Goal: Task Accomplishment & Management: Complete application form

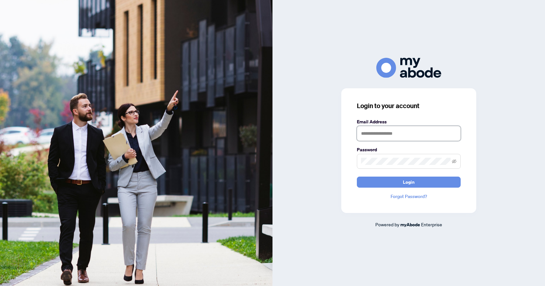
type input "**********"
click at [395, 183] on button "Login" at bounding box center [409, 181] width 104 height 11
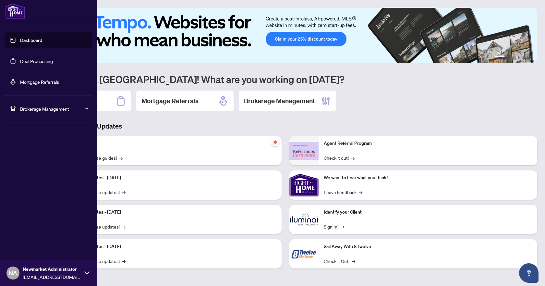
click at [45, 58] on link "Deal Processing" at bounding box center [36, 61] width 33 height 6
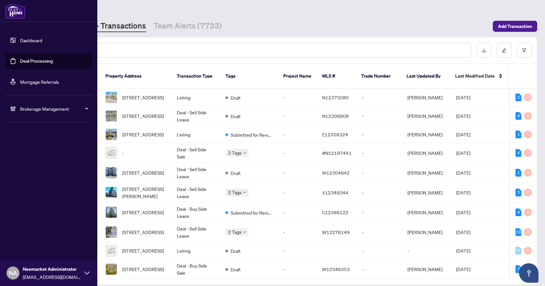
click at [28, 109] on span "Brokerage Management" at bounding box center [53, 108] width 67 height 7
click at [24, 154] on link "Manage Agents" at bounding box center [30, 155] width 32 height 6
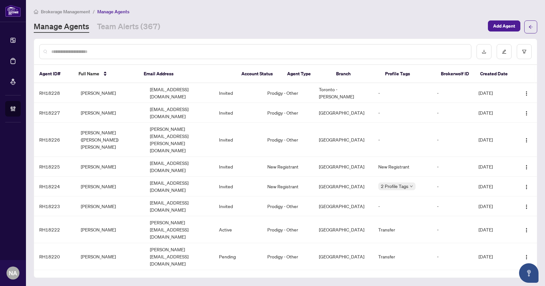
click at [139, 54] on input "text" at bounding box center [258, 51] width 414 height 7
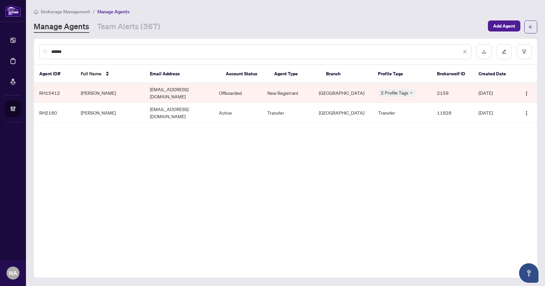
drag, startPoint x: 84, startPoint y: 54, endPoint x: 42, endPoint y: 49, distance: 42.7
click at [35, 53] on div "******" at bounding box center [285, 51] width 503 height 25
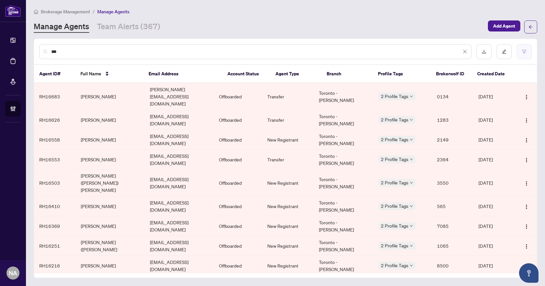
type input "***"
click at [525, 47] on button "button" at bounding box center [524, 51] width 15 height 15
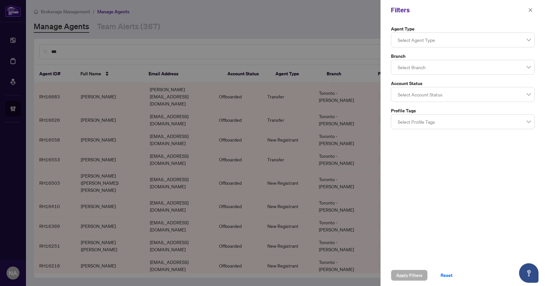
click at [443, 66] on div at bounding box center [462, 67] width 135 height 12
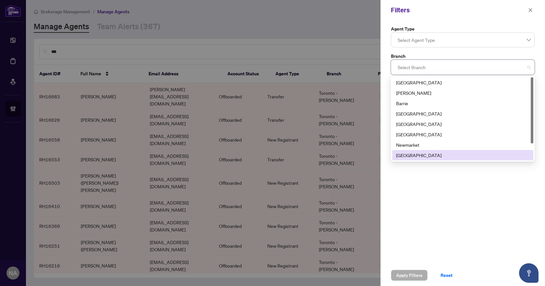
click at [409, 155] on div "Ottawa" at bounding box center [462, 154] width 133 height 7
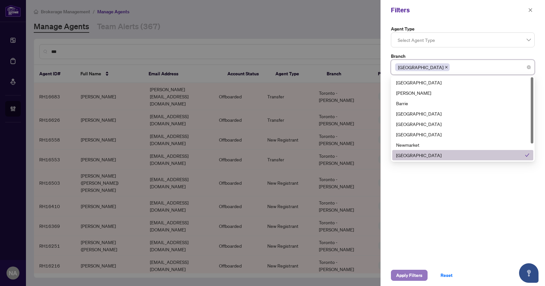
click at [414, 275] on span "Apply Filters" at bounding box center [409, 275] width 26 height 10
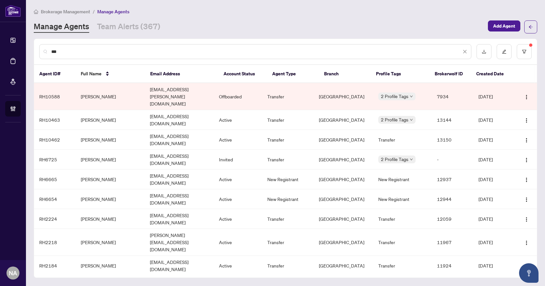
scroll to position [17, 0]
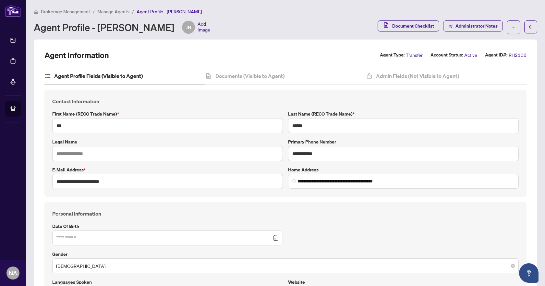
type input "****"
type input "**********"
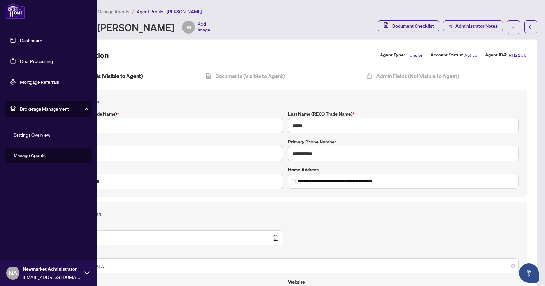
click at [29, 58] on link "Deal Processing" at bounding box center [36, 61] width 33 height 6
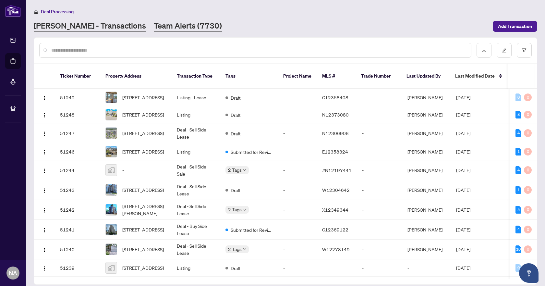
click at [158, 23] on link "Team Alerts (7730)" at bounding box center [188, 26] width 68 height 12
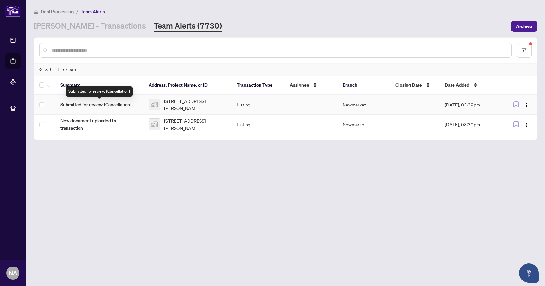
click at [95, 106] on span "Submitted for review: [Cancellation]" at bounding box center [99, 104] width 78 height 7
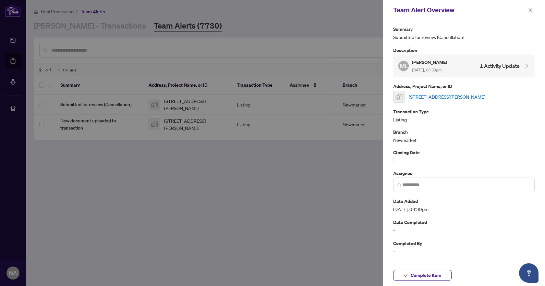
click at [451, 97] on link "12 Pettet Drive, Port Perry, ON, Canada" at bounding box center [447, 96] width 77 height 7
click at [526, 8] on button "button" at bounding box center [530, 10] width 8 height 8
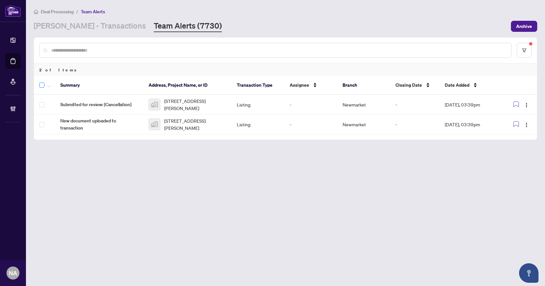
click at [42, 81] on label at bounding box center [41, 85] width 5 height 8
click at [49, 86] on icon "button" at bounding box center [49, 86] width 4 height 3
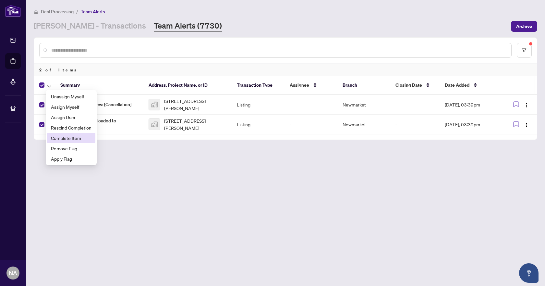
click at [75, 139] on span "Complete Item" at bounding box center [71, 137] width 41 height 7
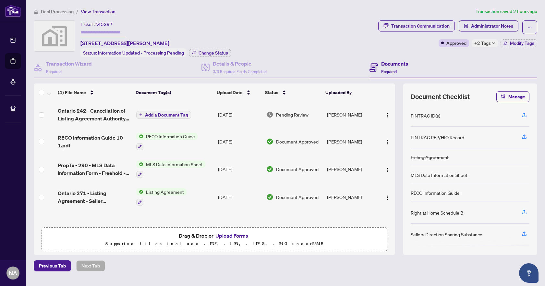
click at [157, 113] on span "Add a Document Tag" at bounding box center [166, 115] width 43 height 5
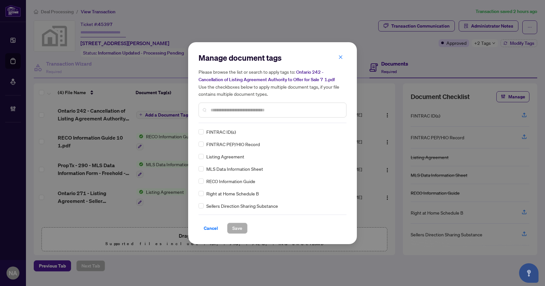
click at [232, 110] on input "text" at bounding box center [275, 109] width 130 height 7
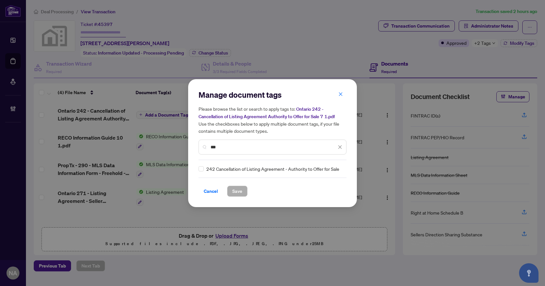
type input "***"
click at [204, 167] on div "242 Cancellation of Listing Agreement - Authority to Offer for Sale" at bounding box center [270, 168] width 144 height 7
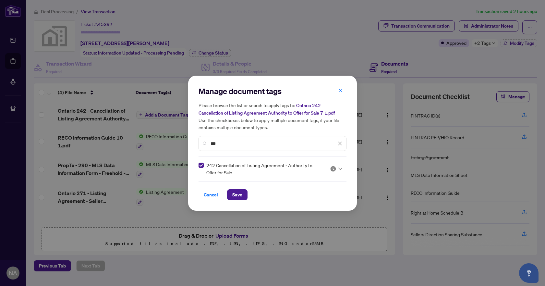
click at [339, 169] on icon at bounding box center [340, 168] width 4 height 3
click at [317, 198] on div "Approved" at bounding box center [317, 200] width 42 height 7
click at [239, 192] on span "Save" at bounding box center [237, 194] width 10 height 10
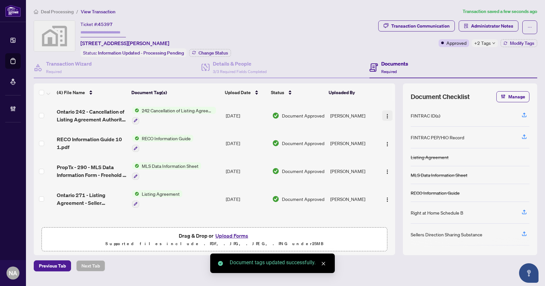
click at [386, 114] on img "button" at bounding box center [387, 116] width 5 height 5
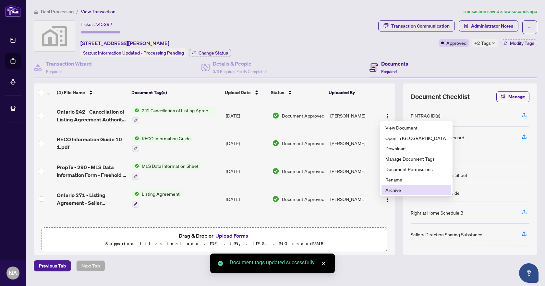
click at [399, 191] on span "Archive" at bounding box center [416, 189] width 62 height 7
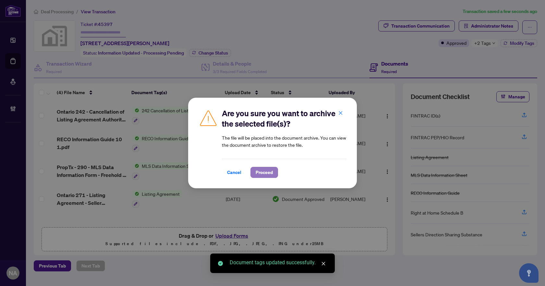
click at [266, 172] on span "Proceed" at bounding box center [264, 172] width 17 height 10
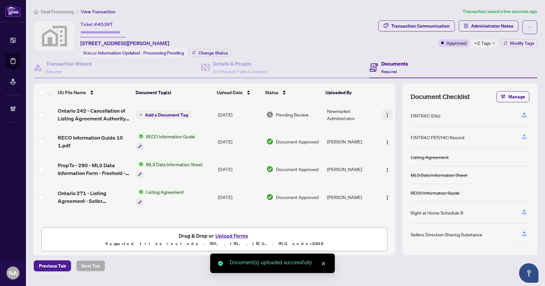
click at [385, 115] on img "button" at bounding box center [387, 115] width 5 height 5
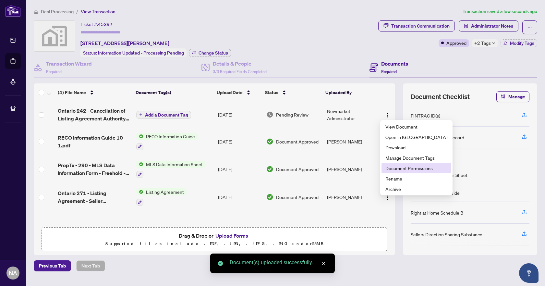
click at [406, 167] on span "Document Permissions" at bounding box center [416, 167] width 62 height 7
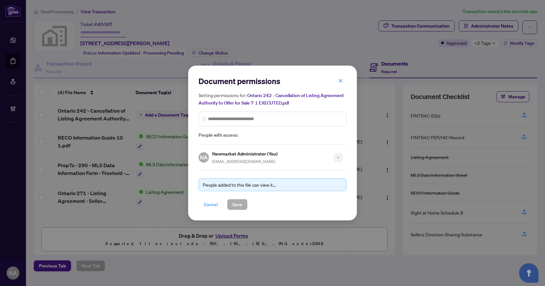
click at [212, 199] on span "Cancel" at bounding box center [211, 204] width 14 height 10
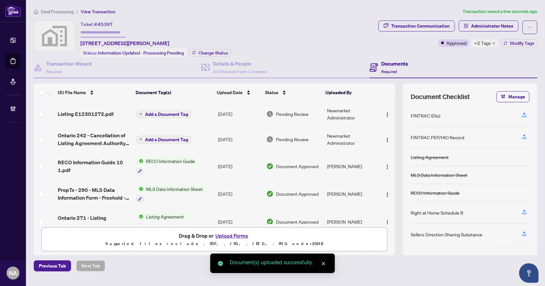
click at [160, 115] on span "Add a Document Tag" at bounding box center [166, 114] width 43 height 5
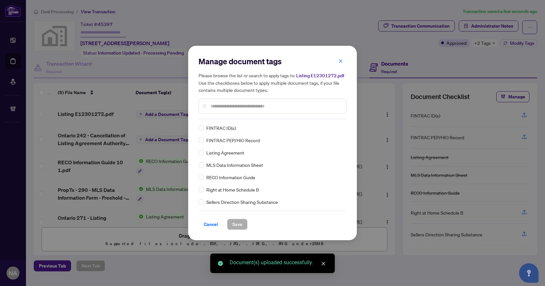
click at [222, 108] on input "text" at bounding box center [275, 105] width 130 height 7
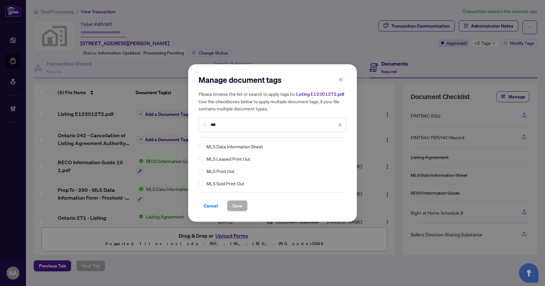
type input "***"
click at [331, 144] on img at bounding box center [333, 146] width 6 height 6
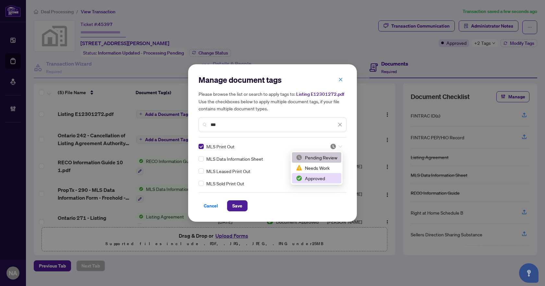
click at [324, 177] on div "Approved" at bounding box center [317, 177] width 42 height 7
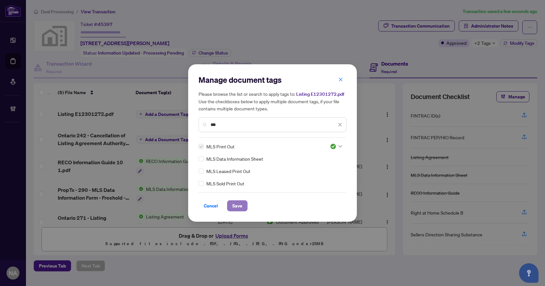
click at [241, 206] on span "Save" at bounding box center [237, 205] width 10 height 10
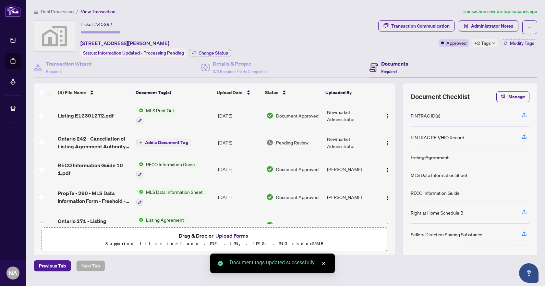
click at [166, 138] on button "Add a Document Tag" at bounding box center [163, 142] width 55 height 8
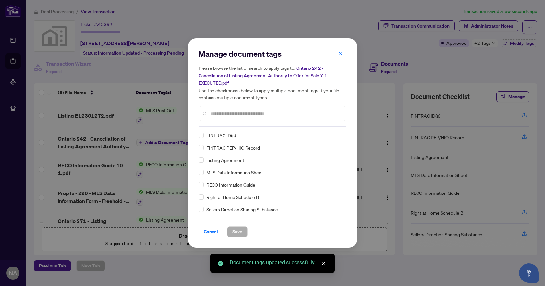
click at [235, 115] on input "text" at bounding box center [275, 113] width 130 height 7
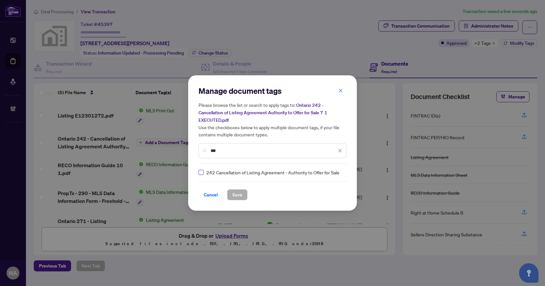
type input "***"
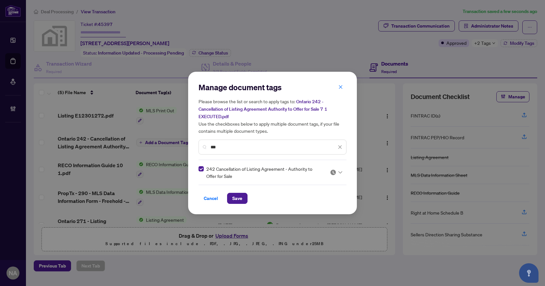
click at [340, 169] on div at bounding box center [336, 172] width 12 height 6
click at [312, 202] on div "Approved" at bounding box center [317, 203] width 42 height 7
click at [233, 196] on span "Save" at bounding box center [237, 198] width 10 height 10
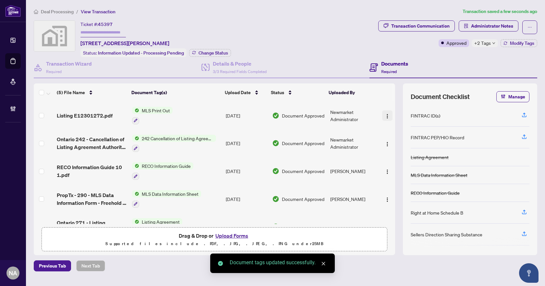
click at [385, 114] on img "button" at bounding box center [387, 116] width 5 height 5
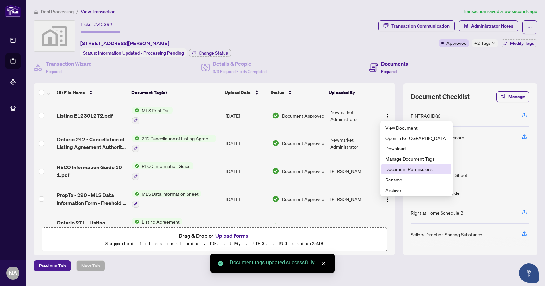
click at [398, 168] on span "Document Permissions" at bounding box center [416, 168] width 62 height 7
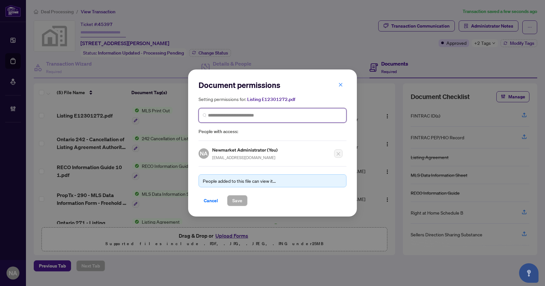
click at [242, 114] on input "search" at bounding box center [275, 115] width 134 height 7
type input "********"
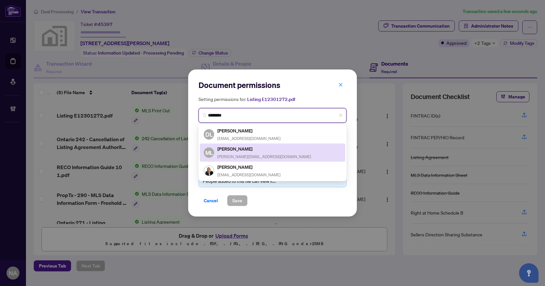
click at [219, 151] on div "Michael Lombardi michael.lombardi87@gmail.com" at bounding box center [264, 152] width 94 height 15
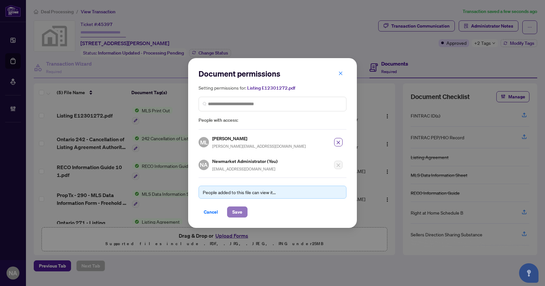
click at [234, 213] on span "Save" at bounding box center [237, 212] width 10 height 10
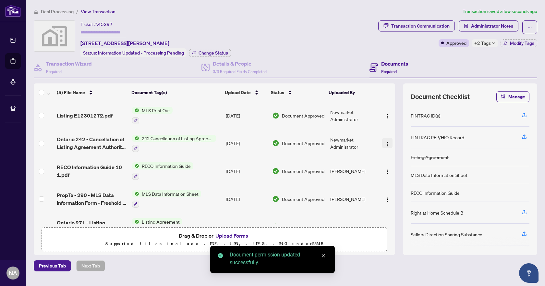
click at [385, 144] on img "button" at bounding box center [387, 143] width 5 height 5
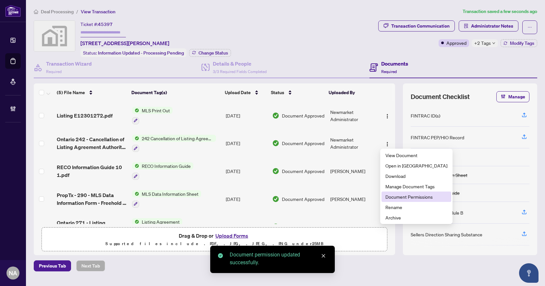
click at [401, 196] on span "Document Permissions" at bounding box center [416, 196] width 62 height 7
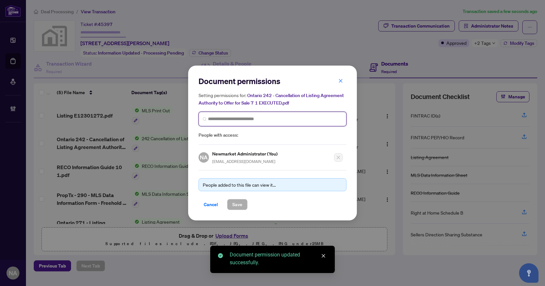
click at [236, 117] on input "search" at bounding box center [275, 118] width 134 height 7
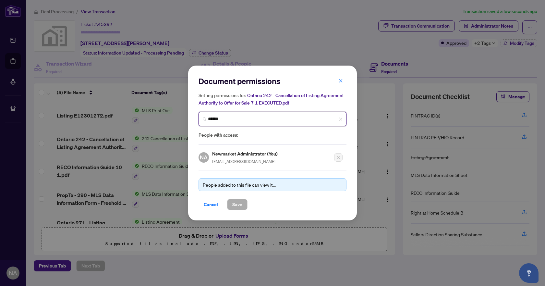
type input "*******"
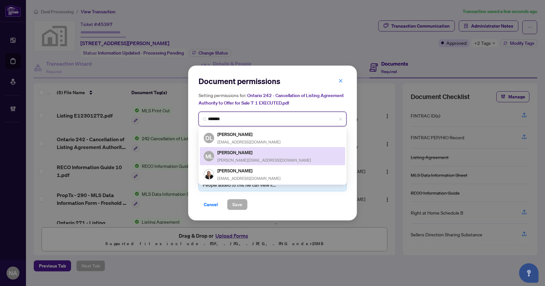
click at [263, 154] on h5 "Michael Lombardi" at bounding box center [264, 152] width 94 height 7
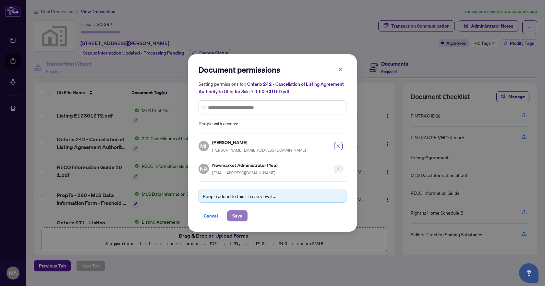
click at [240, 218] on span "Save" at bounding box center [237, 215] width 10 height 10
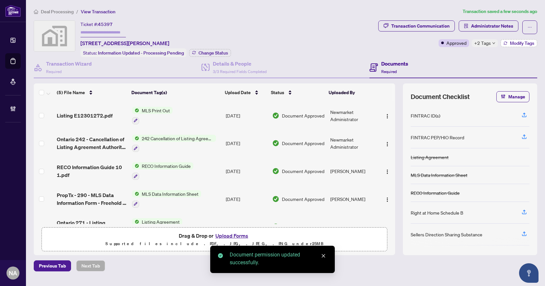
click at [522, 39] on button "Modify Tags" at bounding box center [518, 43] width 37 height 8
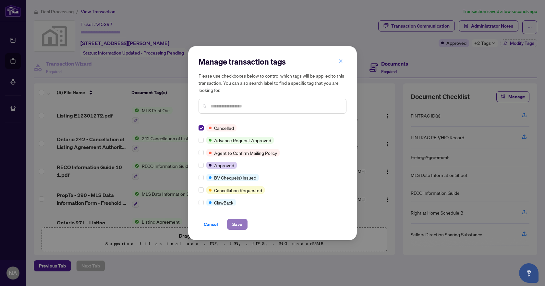
click at [234, 226] on span "Save" at bounding box center [237, 224] width 10 height 10
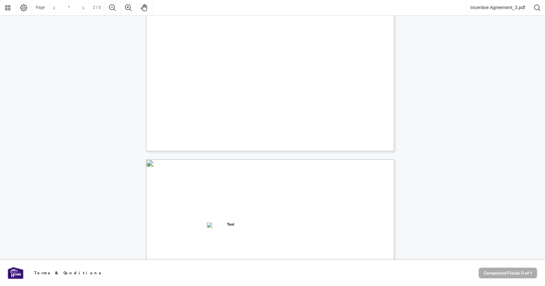
type input "*"
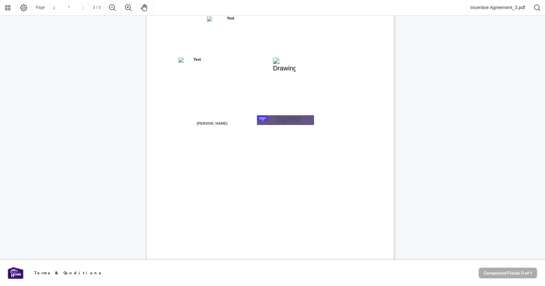
scroll to position [716, 0]
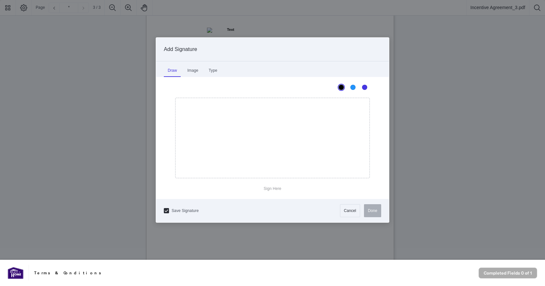
click at [275, 131] on div at bounding box center [272, 130] width 545 height 260
click at [214, 70] on div "Type" at bounding box center [213, 70] width 16 height 13
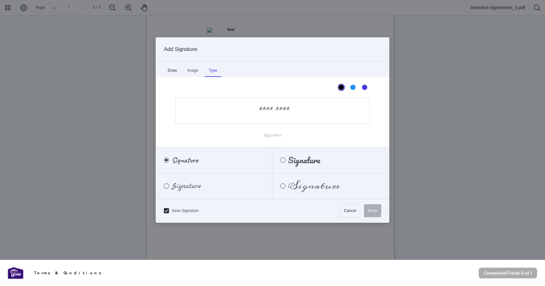
click at [178, 69] on div "Draw" at bounding box center [172, 70] width 17 height 13
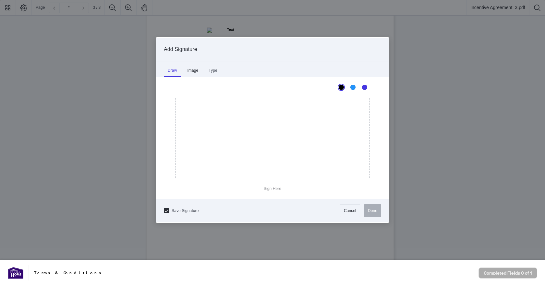
click at [188, 67] on div "Image" at bounding box center [192, 70] width 19 height 13
click at [215, 68] on div "Type" at bounding box center [213, 70] width 16 height 13
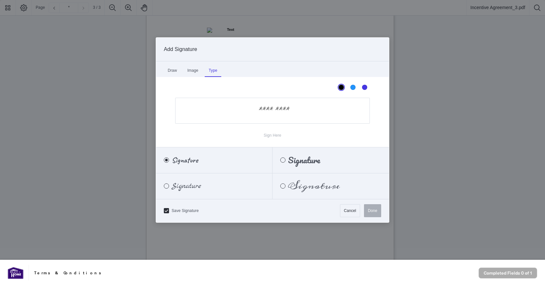
click at [271, 112] on input "Sign Here" at bounding box center [272, 111] width 195 height 26
click at [272, 112] on input "Sign Here" at bounding box center [272, 111] width 195 height 26
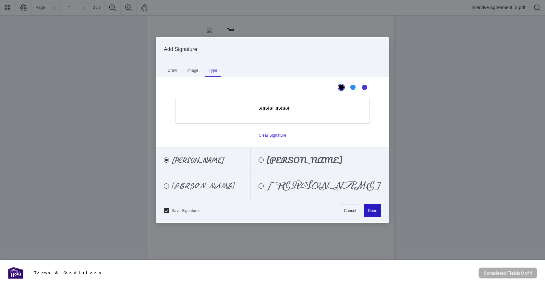
type input "*********"
click at [371, 209] on button "Done" at bounding box center [372, 210] width 17 height 13
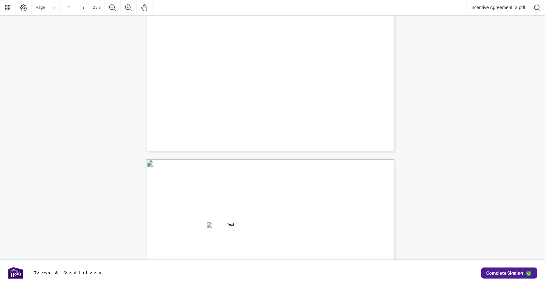
type input "*"
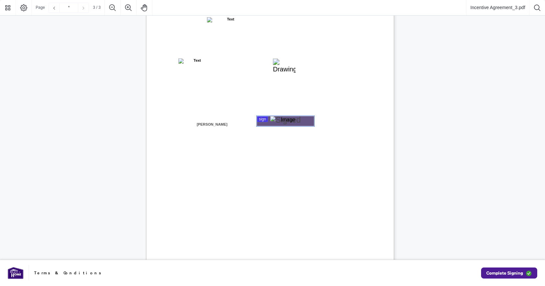
scroll to position [748, 0]
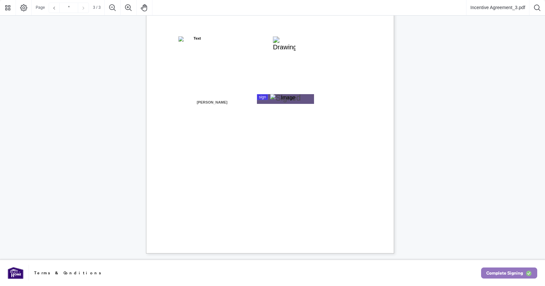
click at [496, 271] on span "Complete Signing" at bounding box center [504, 273] width 37 height 10
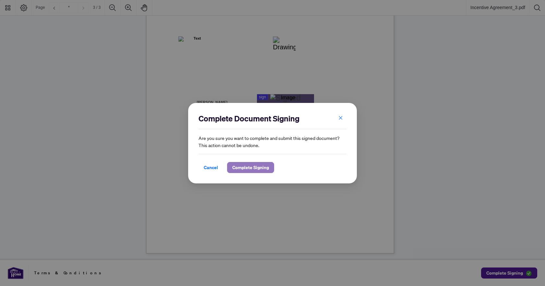
click at [243, 165] on span "Complete Signing" at bounding box center [250, 167] width 37 height 10
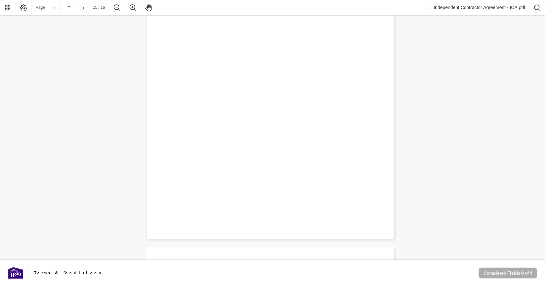
scroll to position [5027, 0]
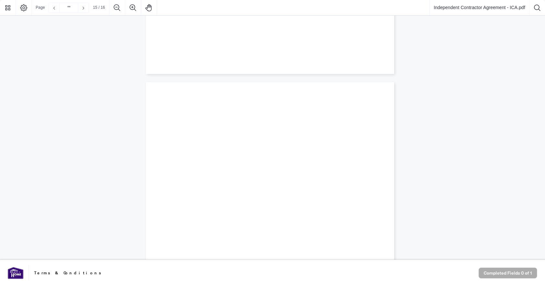
type input "**"
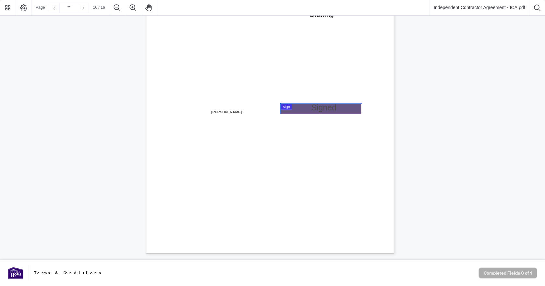
click at [308, 113] on div at bounding box center [272, 130] width 545 height 260
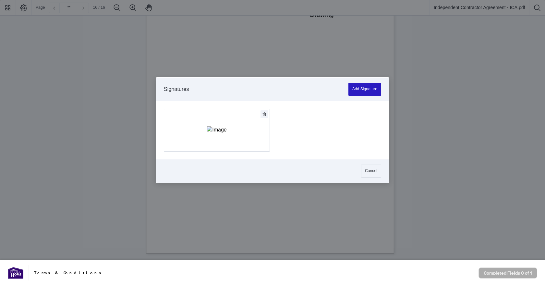
click at [362, 90] on button "Add Signature" at bounding box center [364, 89] width 33 height 13
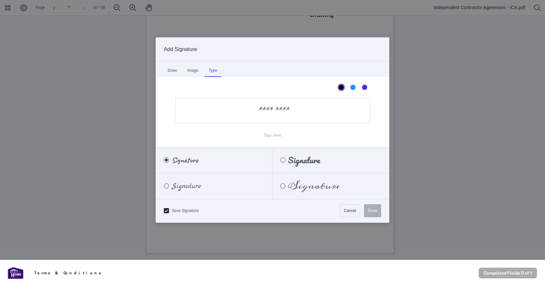
click at [215, 72] on div "Type" at bounding box center [213, 70] width 16 height 13
click at [268, 111] on input "Sign Here" at bounding box center [272, 111] width 195 height 26
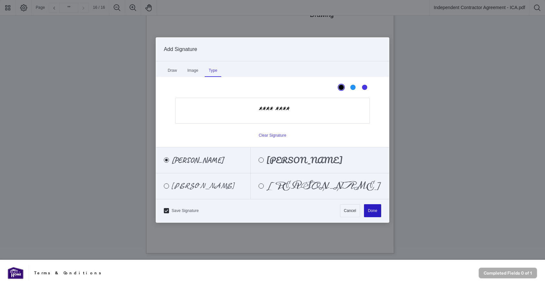
type input "*********"
click at [371, 211] on button "Done" at bounding box center [372, 210] width 17 height 13
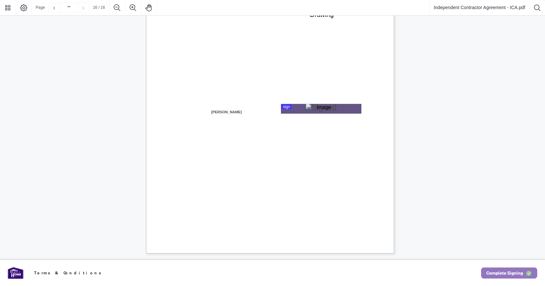
click at [499, 269] on span "Complete Signing" at bounding box center [504, 273] width 37 height 10
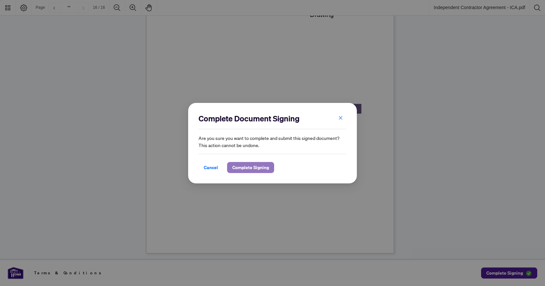
click at [255, 167] on span "Complete Signing" at bounding box center [250, 167] width 37 height 10
